Goal: Task Accomplishment & Management: Use online tool/utility

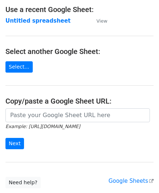
scroll to position [95, 0]
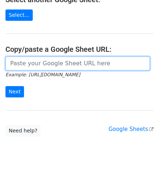
click at [39, 64] on input "url" at bounding box center [77, 63] width 144 height 14
paste input "[URL][DOMAIN_NAME]"
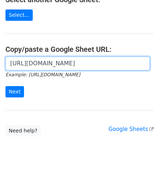
scroll to position [0, 157]
type input "[URL][DOMAIN_NAME]"
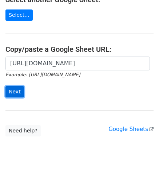
click at [16, 90] on input "Next" at bounding box center [14, 91] width 19 height 11
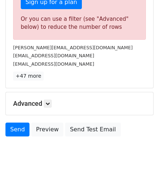
scroll to position [246, 0]
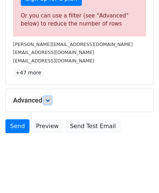
click at [49, 98] on icon at bounding box center [47, 100] width 4 height 4
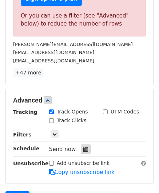
click at [83, 147] on icon at bounding box center [85, 148] width 5 height 5
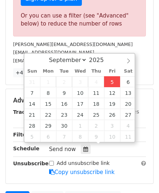
type input "2025-09-05 12:00"
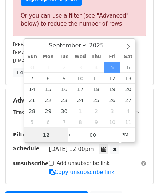
paste input "0"
type input "10"
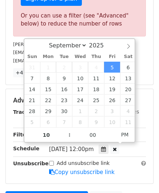
type input "2025-09-05 22:00"
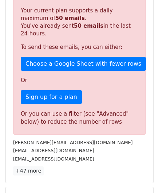
scroll to position [270, 0]
